Goal: Information Seeking & Learning: Learn about a topic

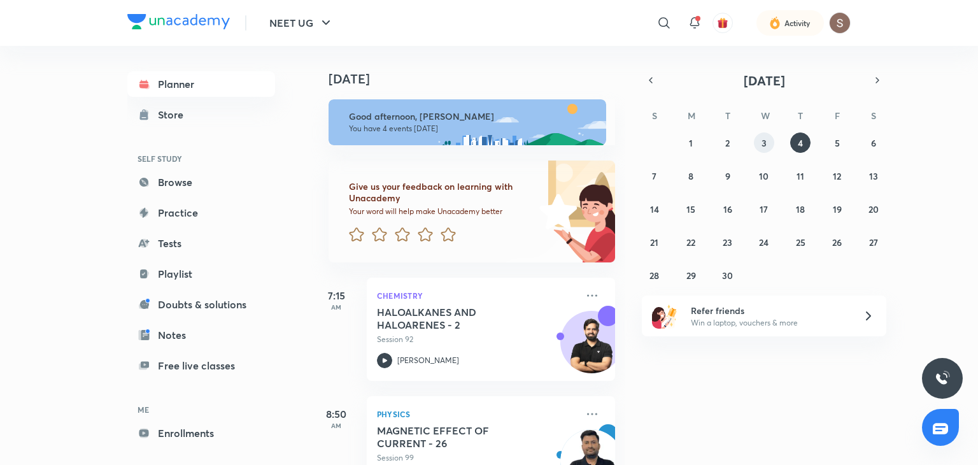
click at [759, 143] on button "3" at bounding box center [764, 142] width 20 height 20
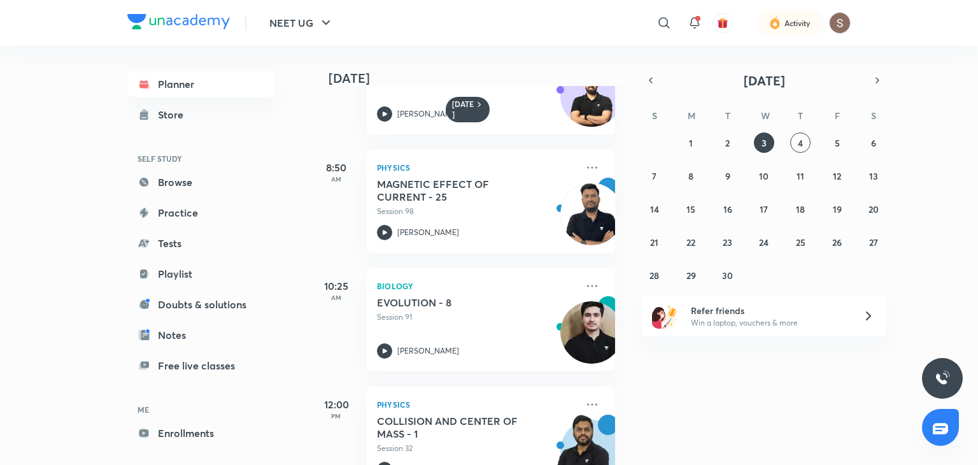
scroll to position [115, 0]
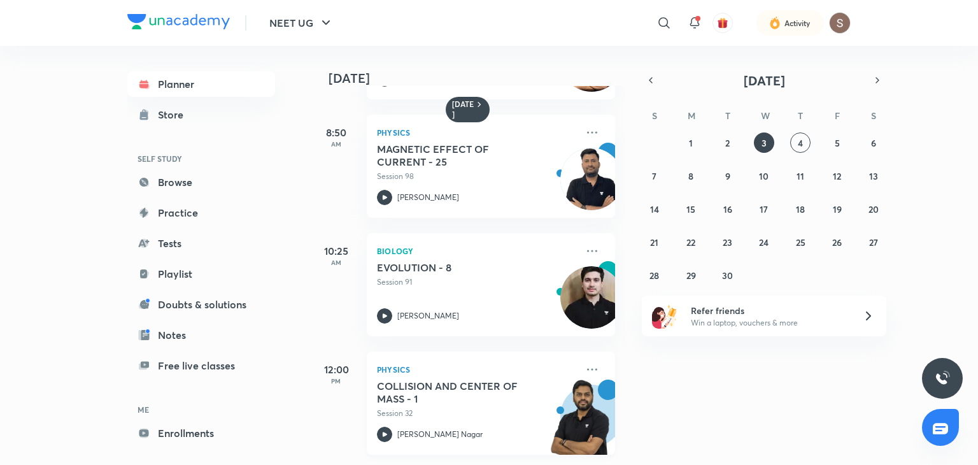
click at [466, 393] on h5 "COLLISION AND CENTER OF MASS - 1" at bounding box center [456, 391] width 159 height 25
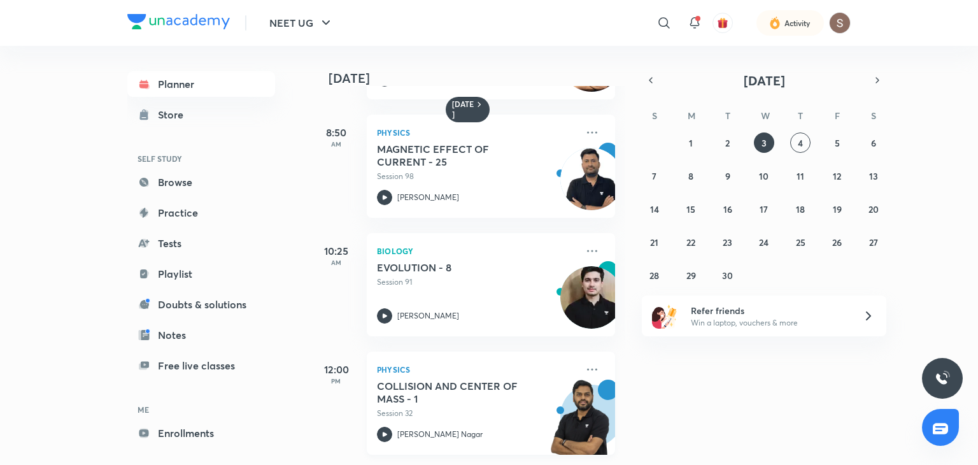
click at [466, 393] on h5 "COLLISION AND CENTER OF MASS - 1" at bounding box center [456, 391] width 159 height 25
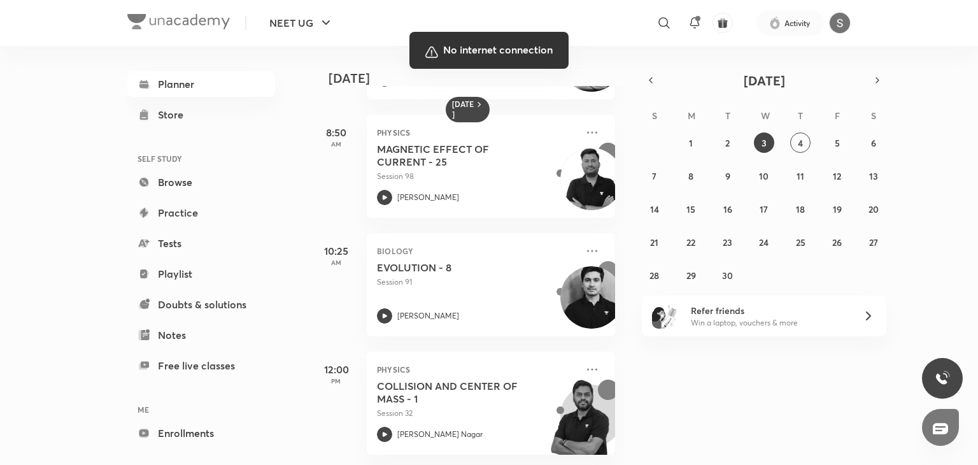
click at [634, 349] on div at bounding box center [489, 232] width 978 height 465
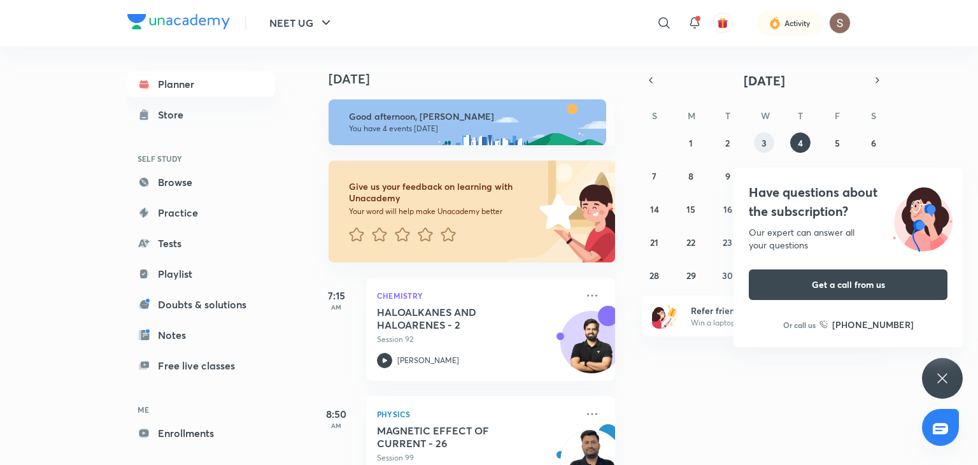
click at [763, 142] on abbr "3" at bounding box center [763, 143] width 5 height 12
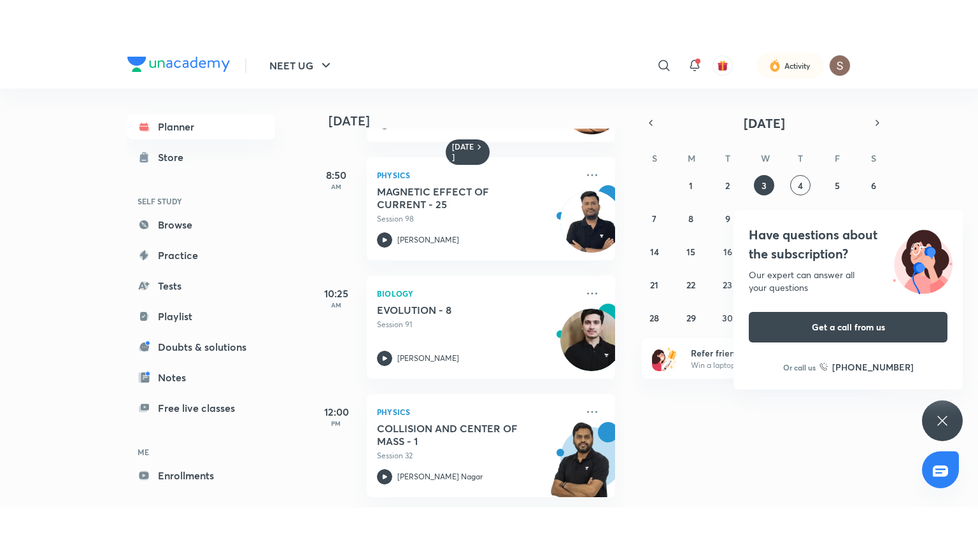
scroll to position [115, 0]
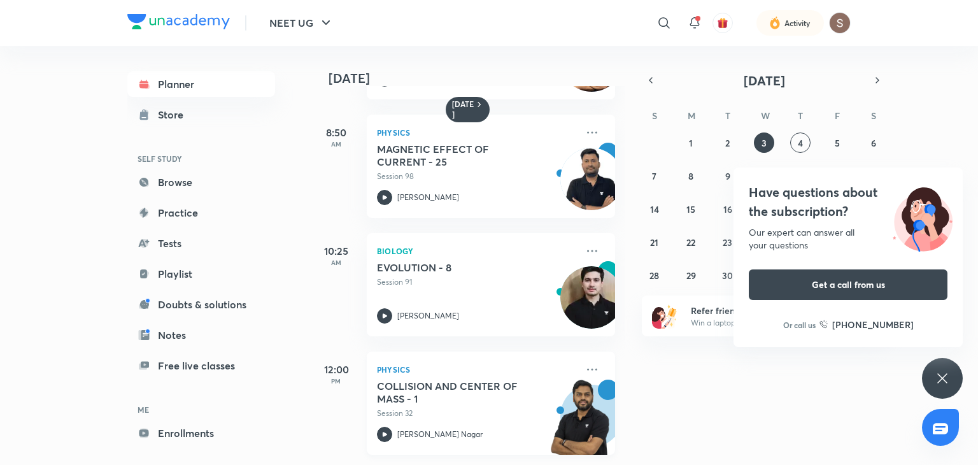
click at [483, 407] on p "Session 32" at bounding box center [477, 412] width 200 height 11
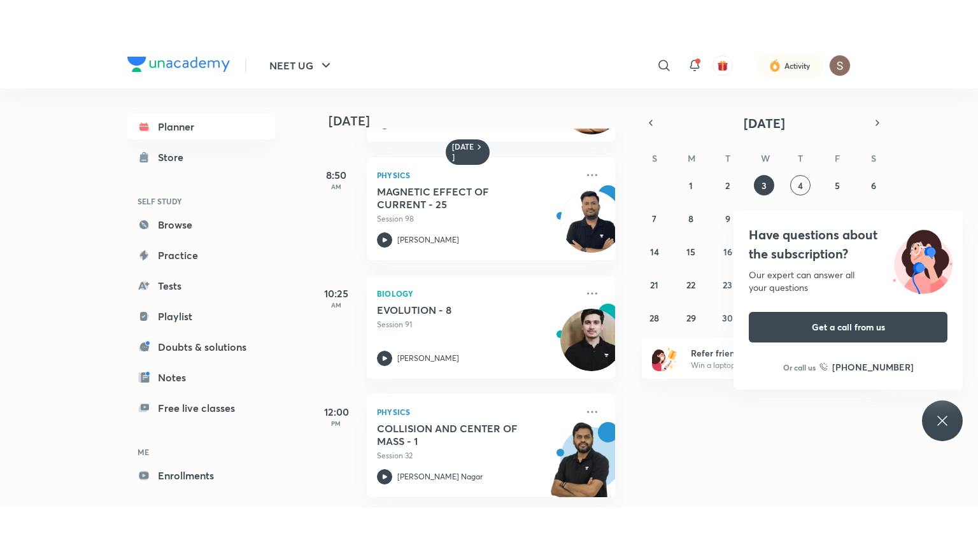
scroll to position [30, 0]
